Goal: Task Accomplishment & Management: Complete application form

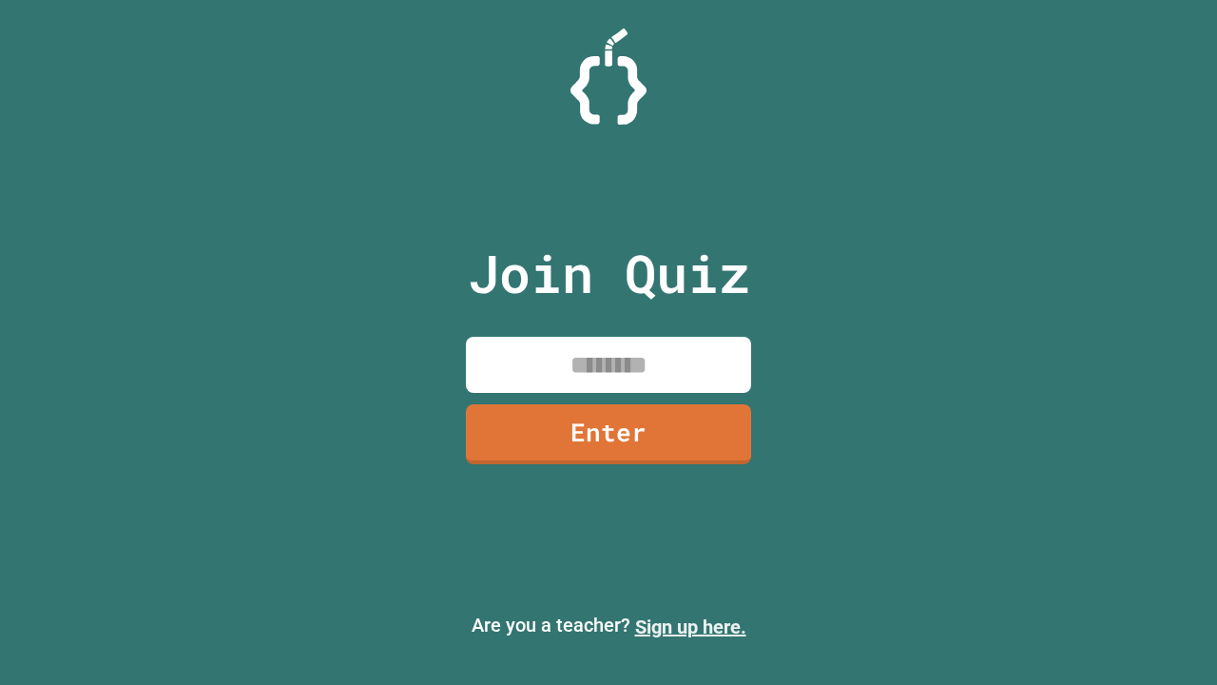
click at [690, 627] on link "Sign up here." at bounding box center [690, 626] width 111 height 23
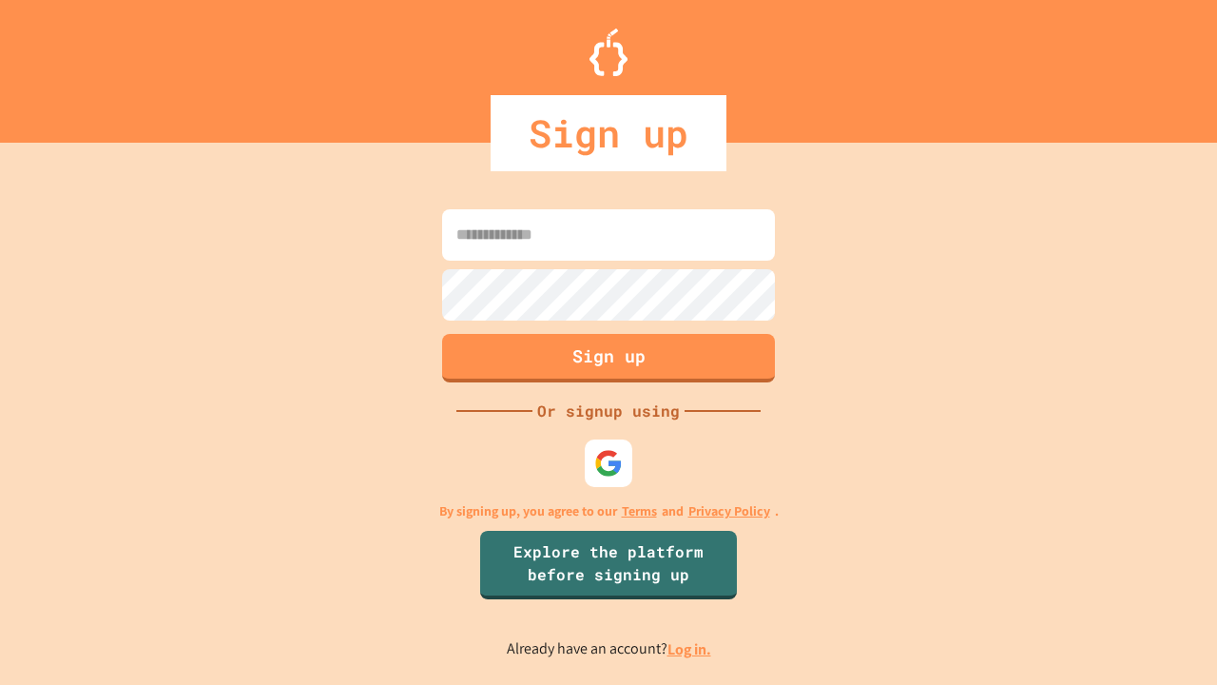
click at [690, 649] on link "Log in." at bounding box center [690, 649] width 44 height 20
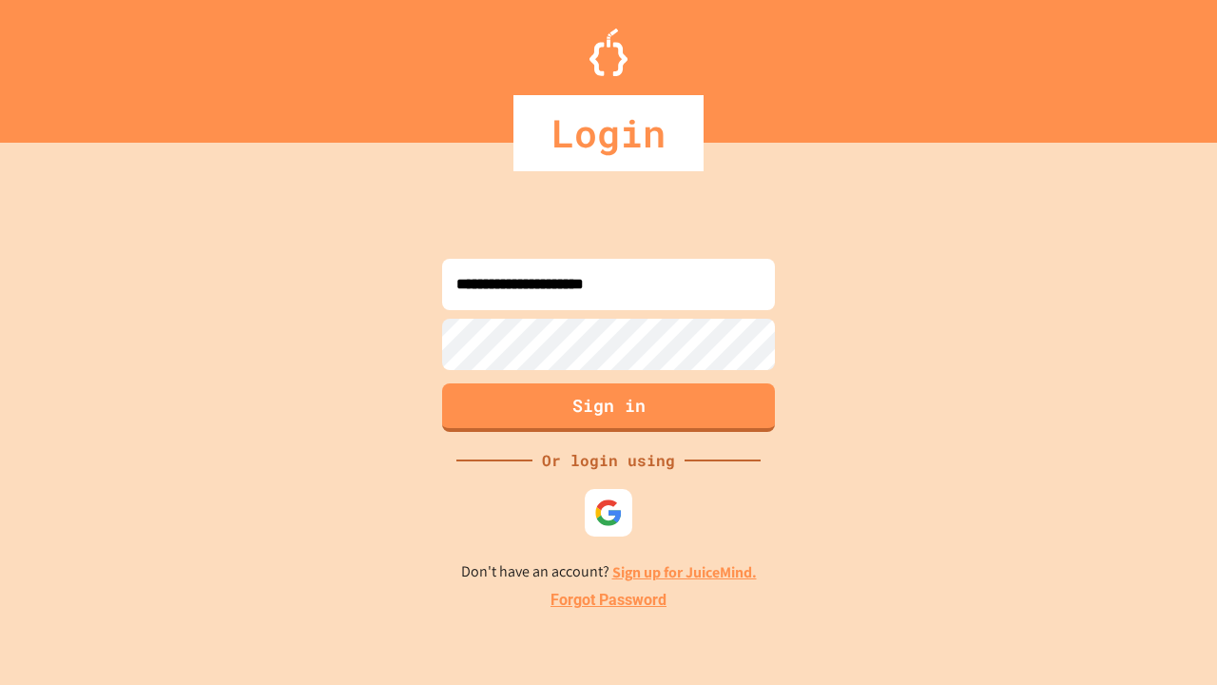
type input "**********"
